Goal: Navigation & Orientation: Find specific page/section

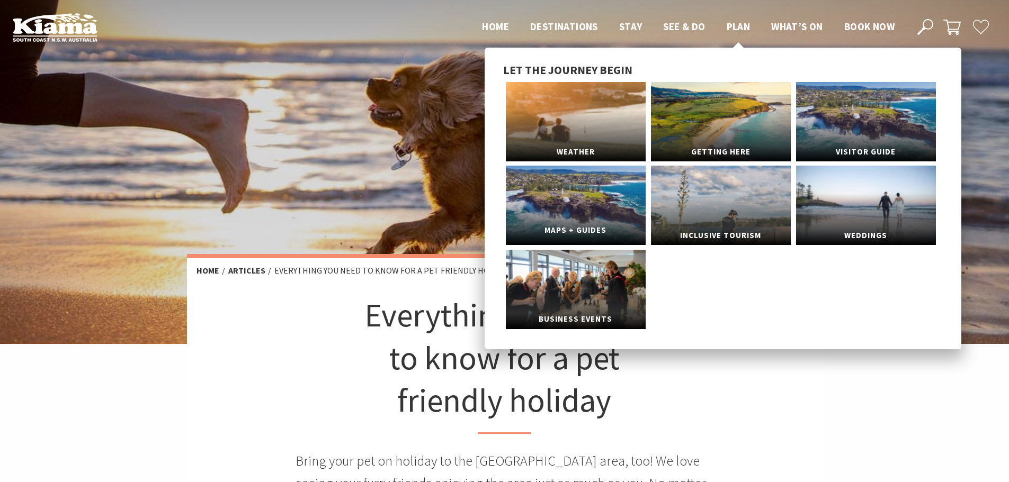
click at [601, 203] on link "Maps + Guides" at bounding box center [576, 205] width 140 height 79
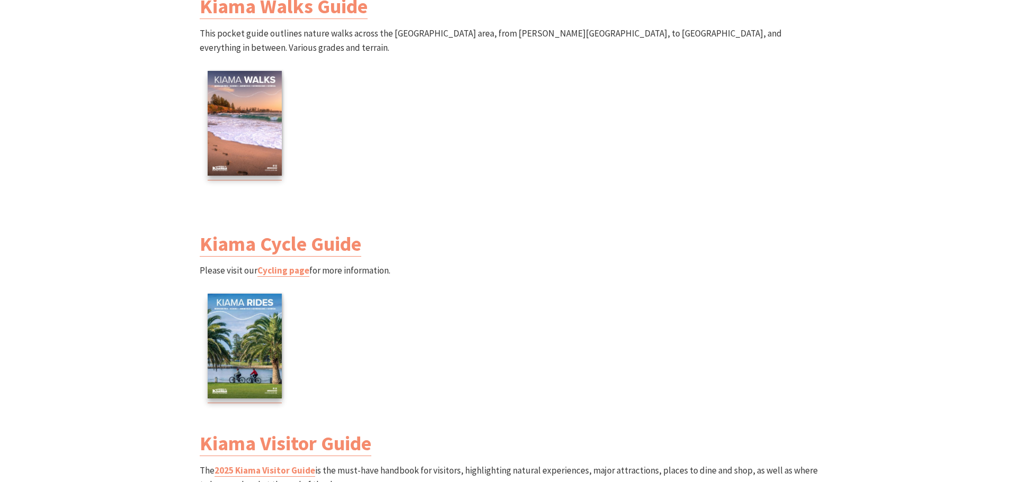
scroll to position [1112, 0]
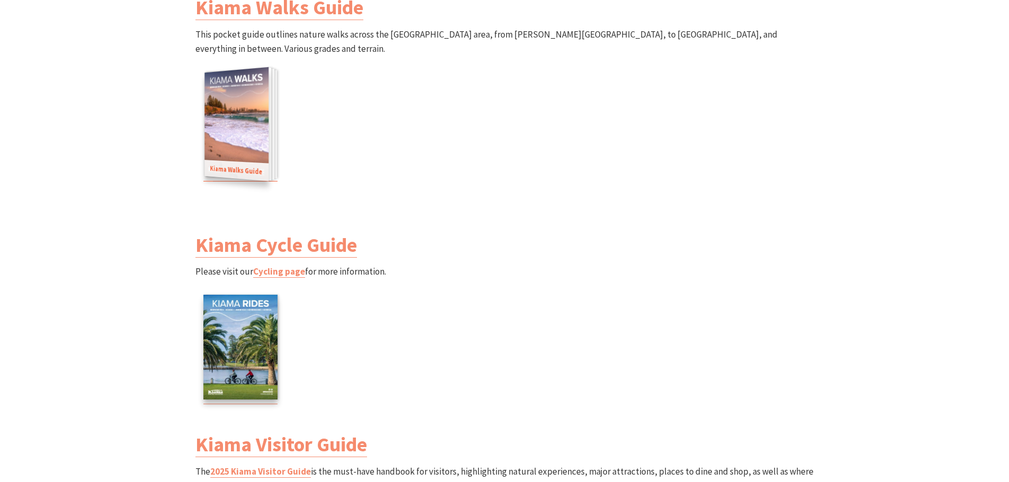
click at [257, 132] on img at bounding box center [236, 124] width 64 height 114
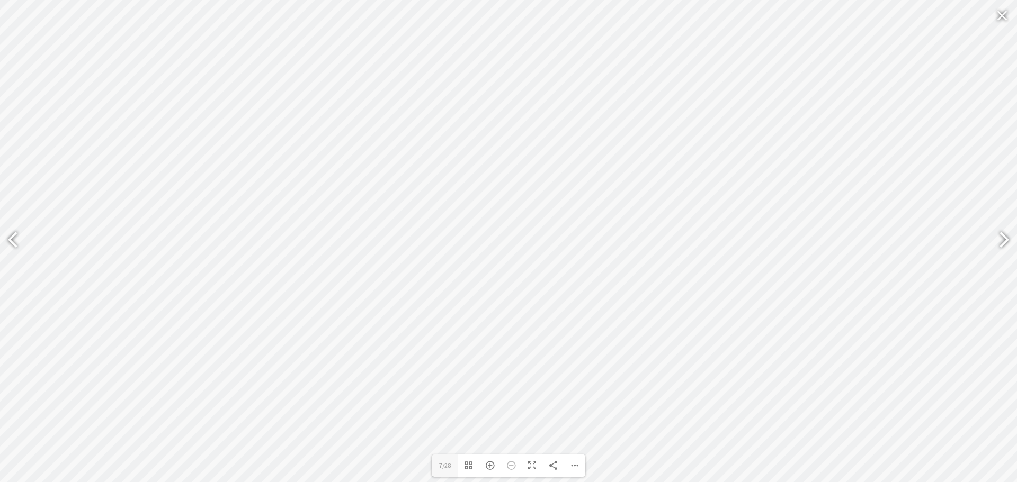
type input "9"
